Goal: Task Accomplishment & Management: Use online tool/utility

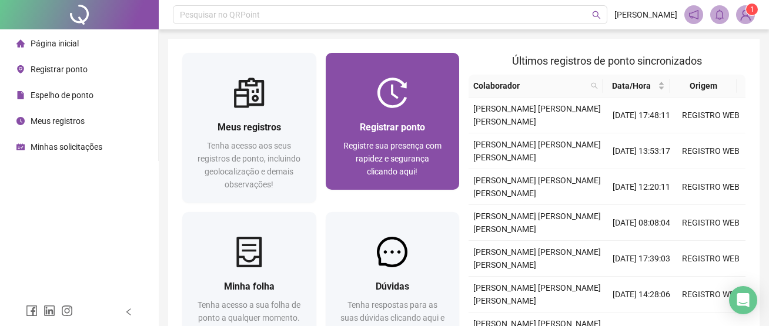
click at [380, 120] on div "Registrar ponto" at bounding box center [393, 127] width 106 height 15
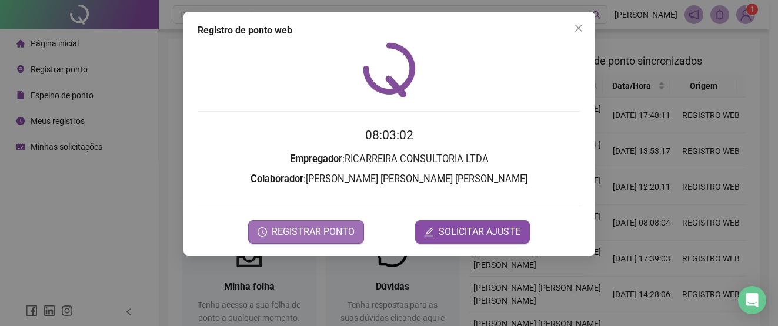
click at [324, 239] on span "REGISTRAR PONTO" at bounding box center [313, 232] width 83 height 14
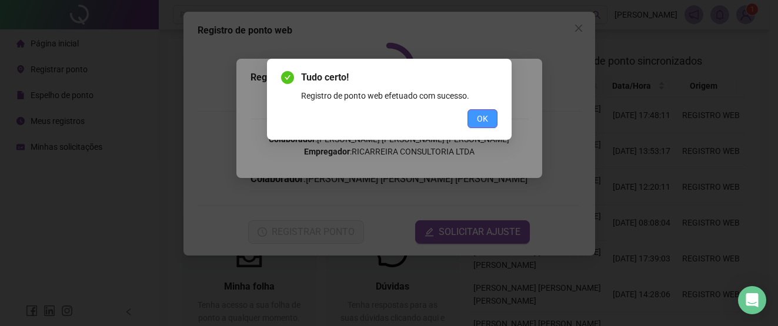
click at [478, 126] on button "OK" at bounding box center [482, 118] width 30 height 19
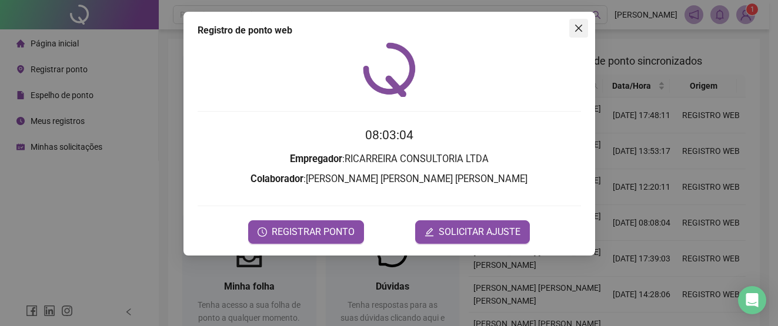
click at [575, 30] on icon "close" at bounding box center [578, 28] width 9 height 9
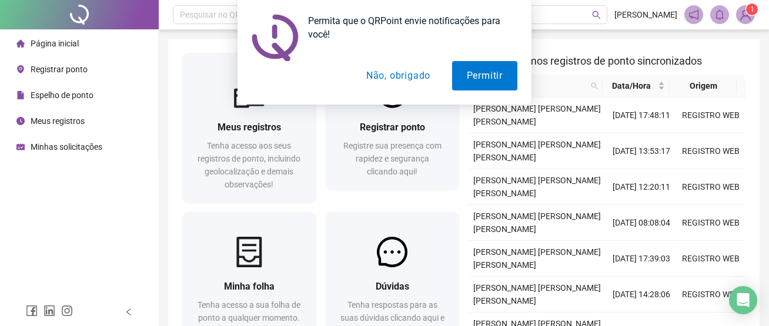
click at [406, 75] on button "Não, obrigado" at bounding box center [398, 75] width 93 height 29
